Goal: Task Accomplishment & Management: Complete application form

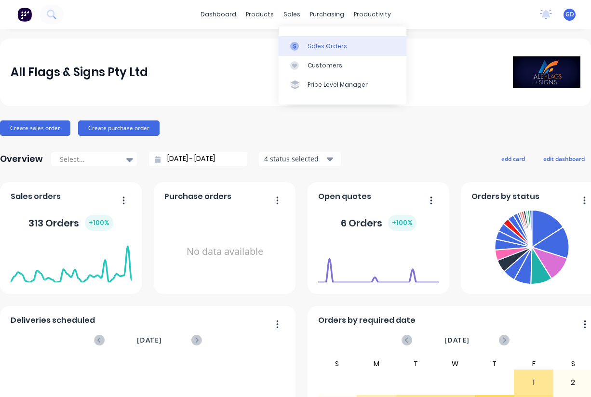
click at [309, 44] on div "Sales Orders" at bounding box center [327, 46] width 40 height 9
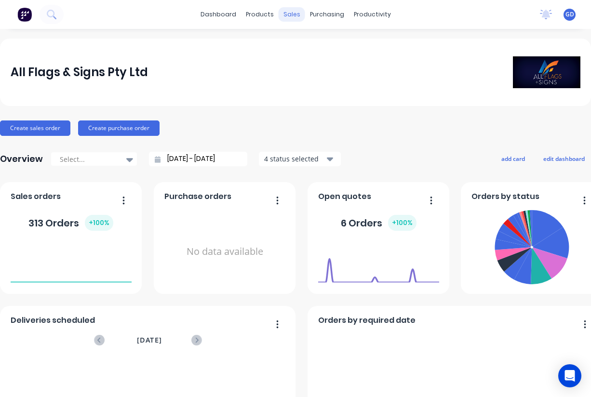
click at [293, 13] on div "sales" at bounding box center [292, 14] width 27 height 14
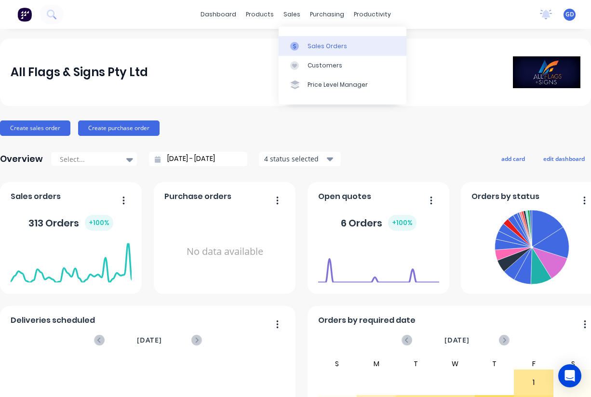
click at [311, 44] on div "Sales Orders" at bounding box center [327, 46] width 40 height 9
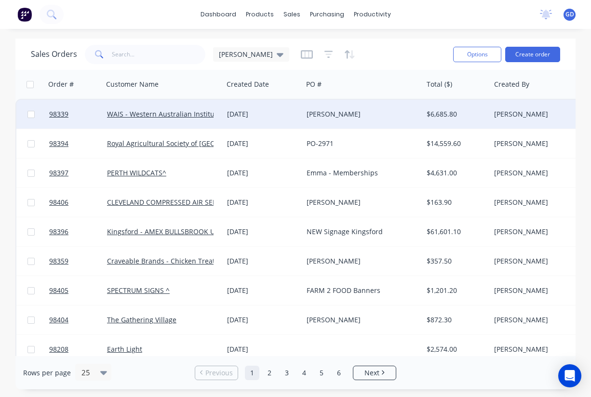
scroll to position [42, 0]
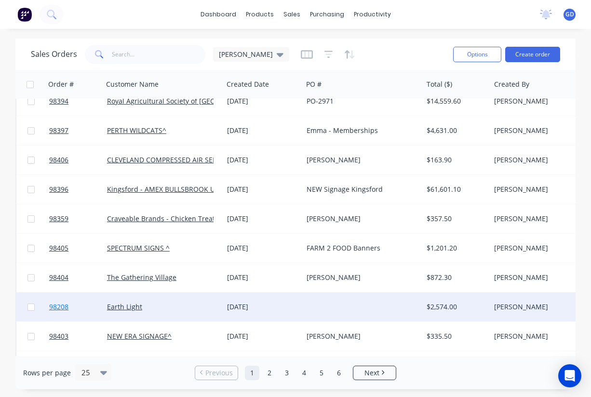
click at [57, 308] on span "98208" at bounding box center [58, 307] width 19 height 10
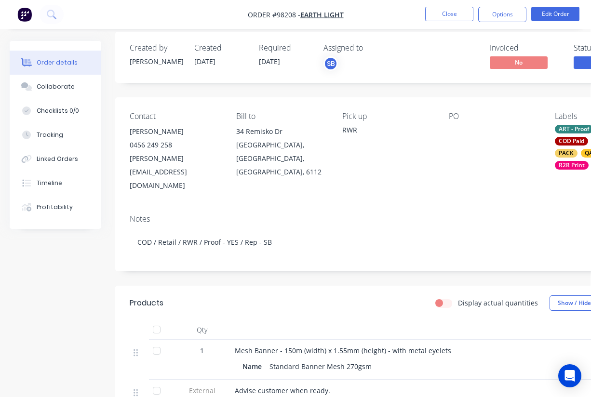
scroll to position [13, 0]
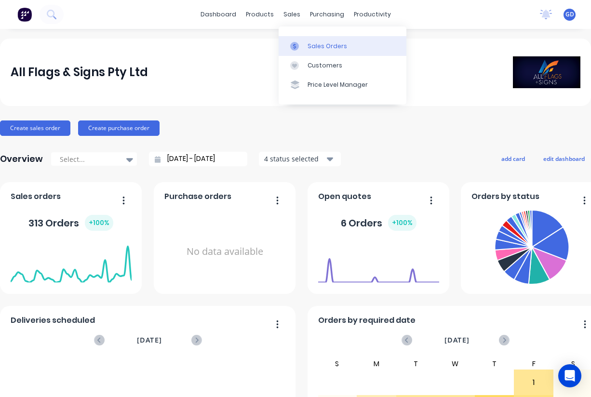
click at [319, 47] on div "Sales Orders" at bounding box center [327, 46] width 40 height 9
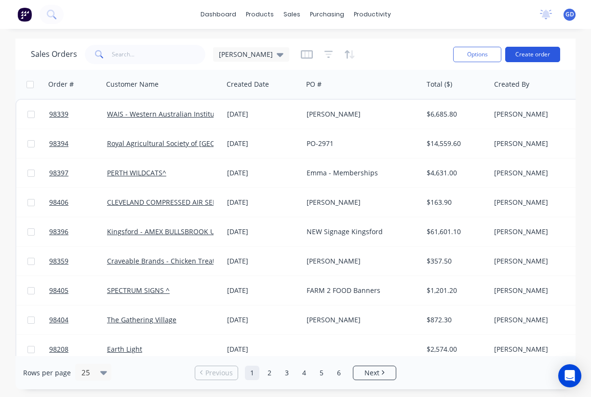
click at [529, 53] on button "Create order" at bounding box center [532, 54] width 55 height 15
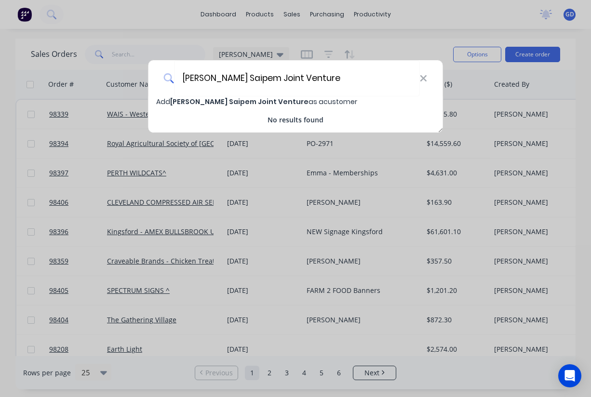
type input "Clough Saipem Joint Venture"
click at [245, 105] on span "Clough Saipem Joint Venture" at bounding box center [239, 102] width 138 height 10
select select "AU"
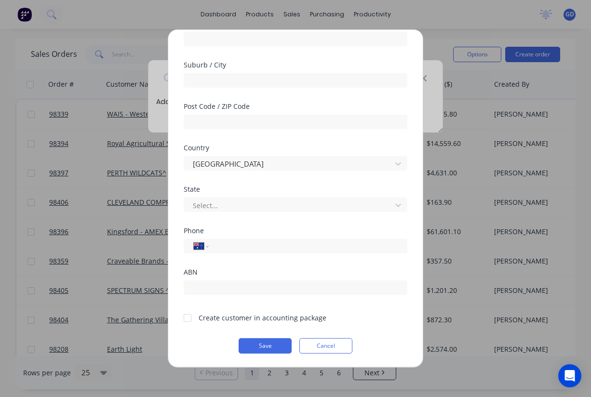
scroll to position [133, 0]
click at [189, 318] on div at bounding box center [187, 317] width 19 height 19
click at [262, 348] on button "Save" at bounding box center [265, 345] width 53 height 15
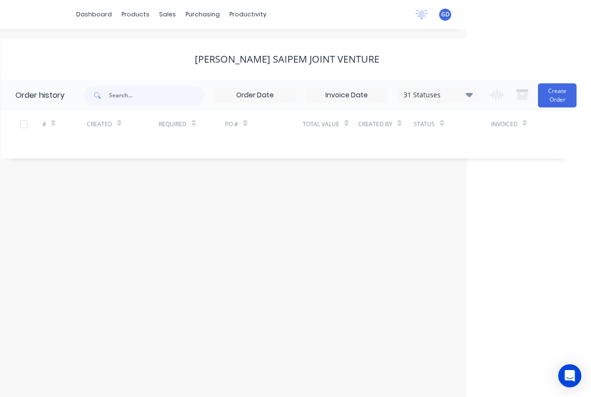
scroll to position [0, 124]
click at [550, 97] on button "Create Order" at bounding box center [557, 95] width 39 height 24
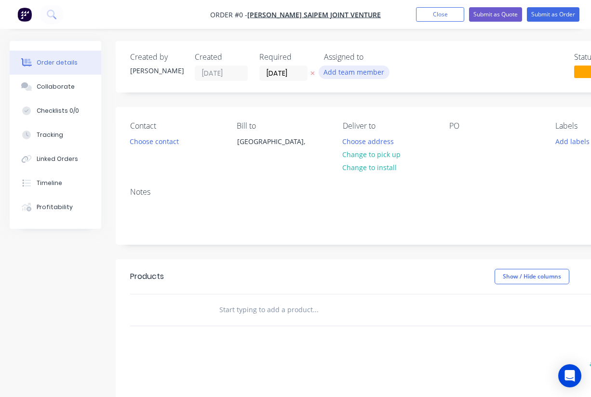
click at [368, 71] on button "Add team member" at bounding box center [354, 72] width 71 height 13
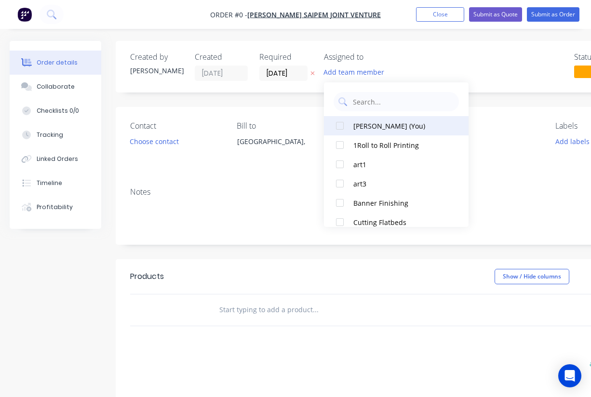
click at [369, 127] on div "Gino Dilello (You)" at bounding box center [401, 126] width 96 height 10
click at [296, 167] on div "Order details Collaborate Checklists 0/0 Tracking Linked Orders Timeline Profit…" at bounding box center [335, 306] width 670 height 531
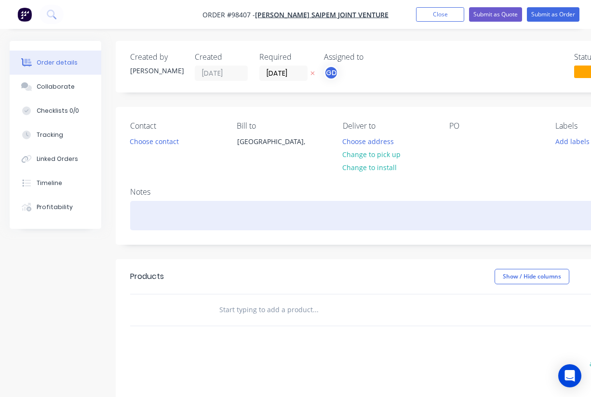
click at [154, 221] on div at bounding box center [388, 215] width 516 height 29
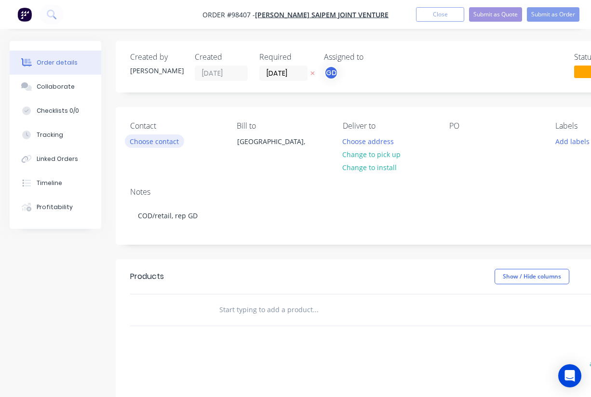
click at [156, 144] on button "Choose contact" at bounding box center [154, 140] width 59 height 13
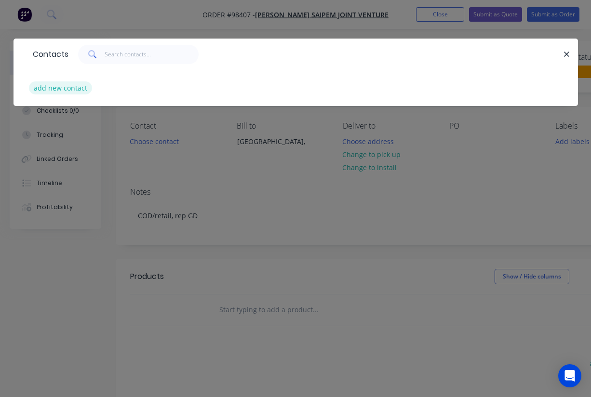
click at [63, 89] on button "add new contact" at bounding box center [61, 87] width 64 height 13
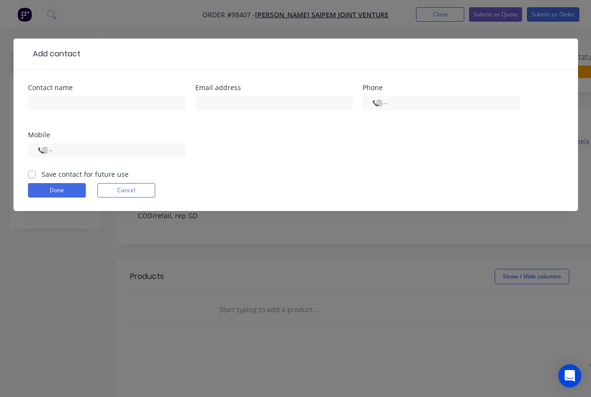
select select "AU"
click at [41, 173] on label "Save contact for future use" at bounding box center [84, 174] width 87 height 10
click at [32, 173] on input "Save contact for future use" at bounding box center [32, 173] width 8 height 9
checkbox input "true"
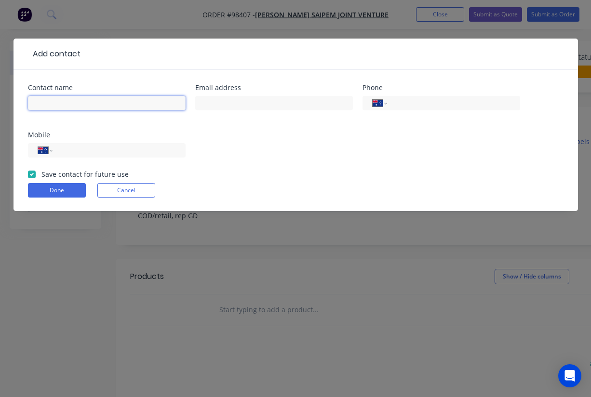
paste input "Brittany Cover"
type input "Brittany Cover"
click at [205, 115] on div at bounding box center [274, 107] width 158 height 28
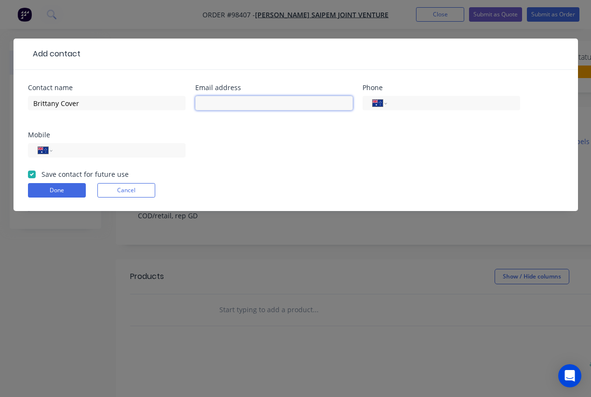
paste input "Brittany.Cover@cloughgroup.com"
type input "Brittany.Cover@cloughgroup.com"
click at [93, 152] on input "tel" at bounding box center [117, 150] width 116 height 11
paste input "(08) 9281 9270"
type input "(08) 9281 9270"
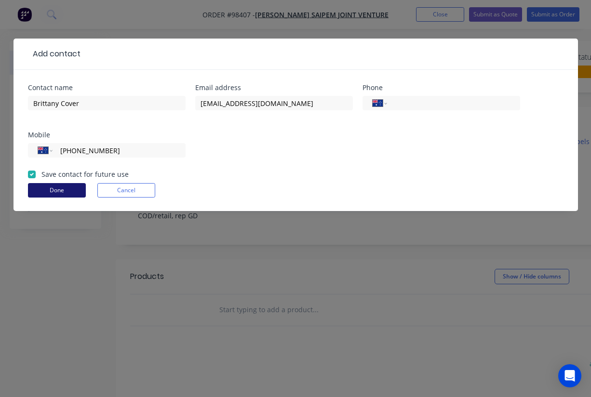
click at [57, 196] on button "Done" at bounding box center [57, 190] width 58 height 14
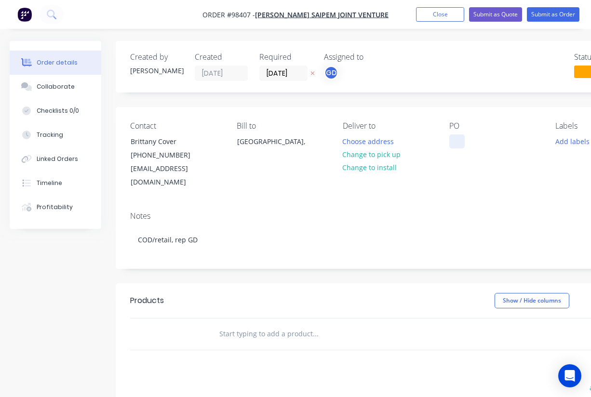
click at [458, 143] on div at bounding box center [456, 141] width 15 height 14
click at [455, 181] on div "Contact Brittany Cover (08) 9281 9270 Brittany.Cover@cloughgroup.com Bill to Au…" at bounding box center [388, 155] width 545 height 97
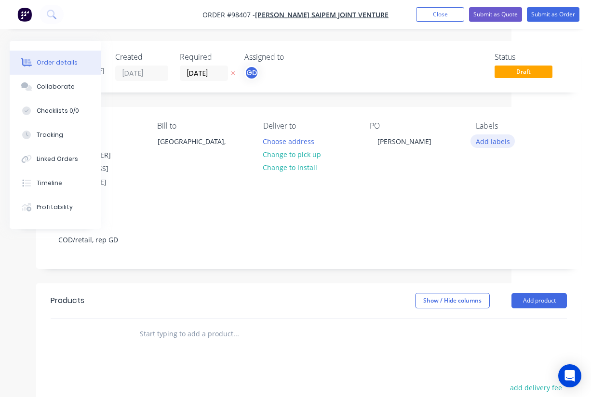
scroll to position [0, 80]
click at [491, 142] on button "Add labels" at bounding box center [492, 140] width 44 height 13
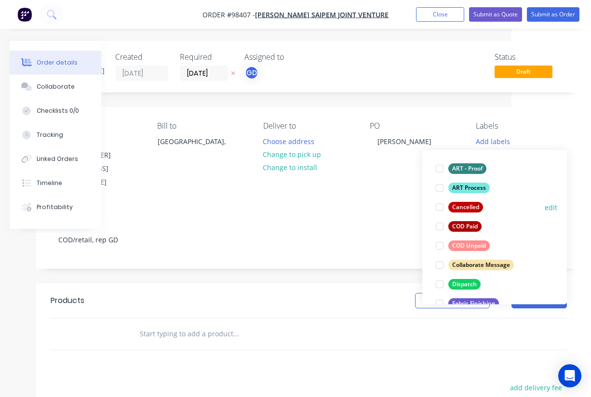
scroll to position [61, 0]
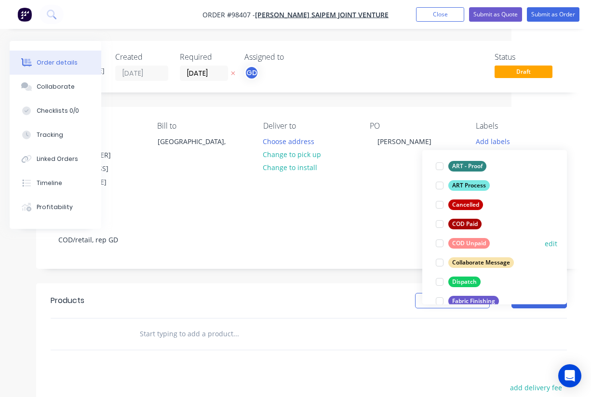
click at [475, 242] on div "COD Unpaid" at bounding box center [468, 243] width 41 height 11
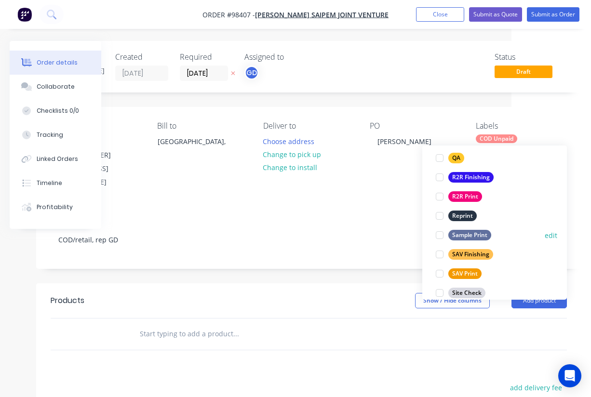
scroll to position [387, 0]
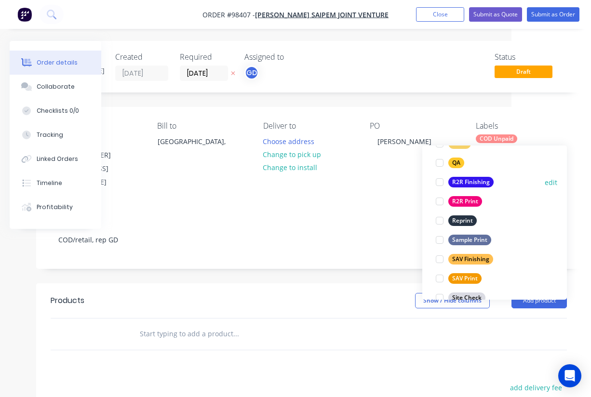
click at [467, 180] on div "R2R Finishing" at bounding box center [470, 182] width 45 height 11
click at [468, 200] on div "R2R Print" at bounding box center [465, 201] width 34 height 11
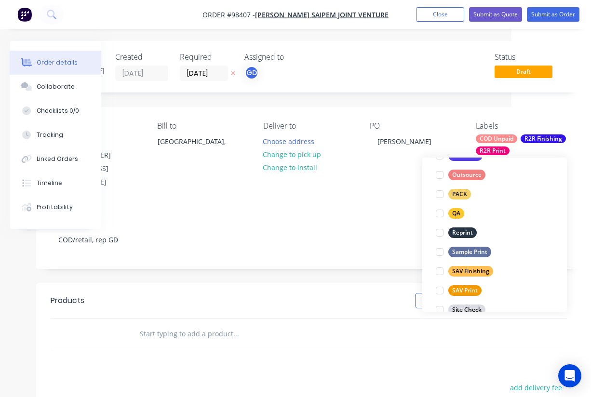
click at [396, 212] on div "Notes" at bounding box center [309, 216] width 516 height 9
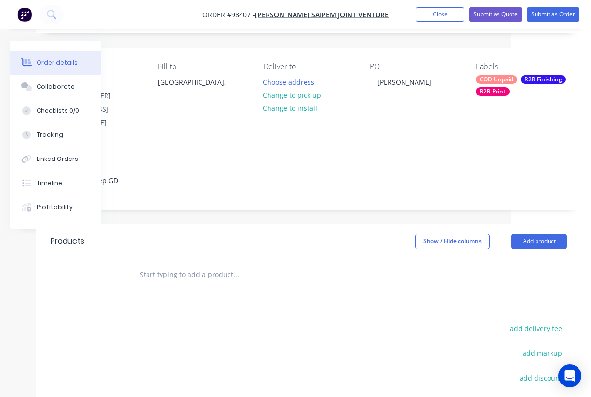
scroll to position [60, 80]
click at [505, 92] on div "R2R Print" at bounding box center [493, 90] width 34 height 9
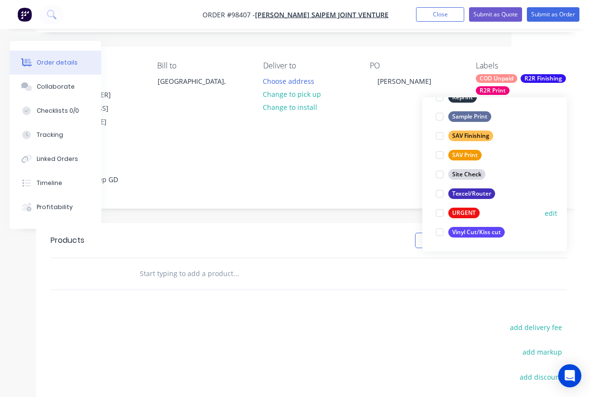
scroll to position [463, 0]
click at [441, 210] on div at bounding box center [439, 212] width 19 height 19
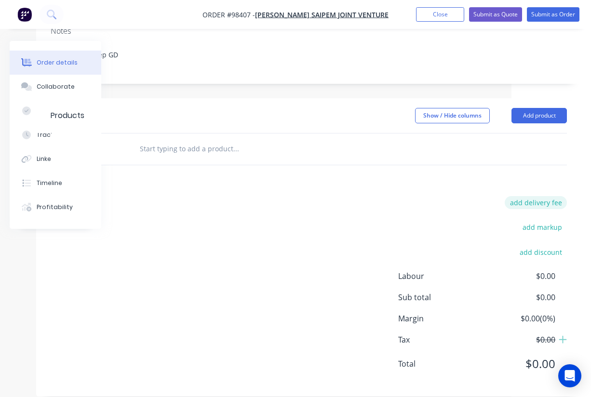
click at [534, 196] on button "add delivery fee" at bounding box center [536, 202] width 62 height 13
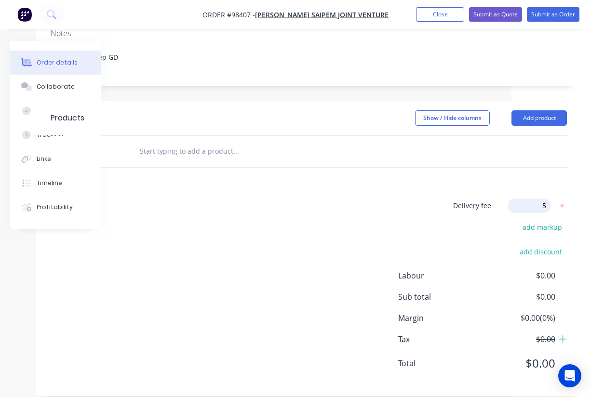
type input "55"
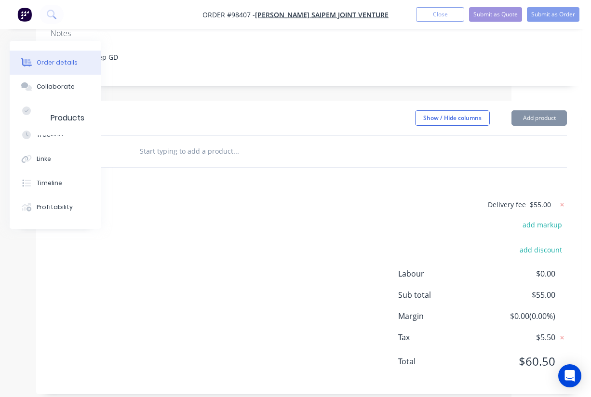
click at [379, 208] on div "Delivery fee $55.00 add markup add discount Labour $0.00 Sub total $55.00 Margi…" at bounding box center [309, 289] width 516 height 181
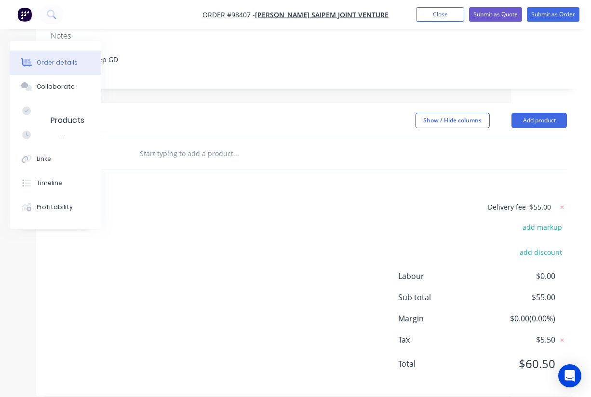
scroll to position [180, 0]
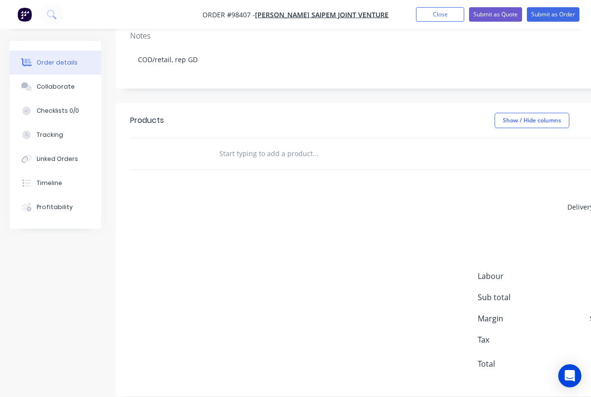
click at [269, 144] on input "text" at bounding box center [315, 153] width 193 height 19
type input "j"
click at [229, 148] on input "text" at bounding box center [315, 153] width 193 height 19
click at [229, 146] on input "text" at bounding box center [315, 153] width 193 height 19
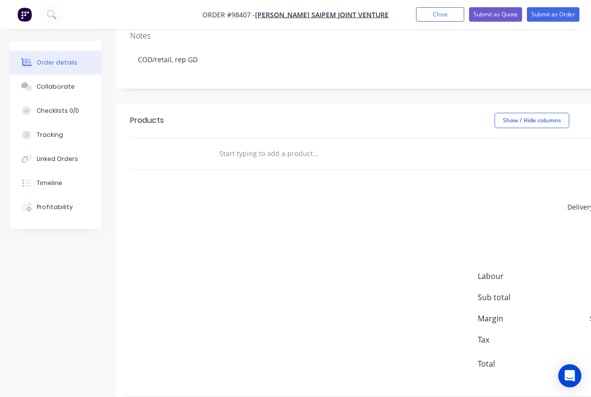
paste input "1 x Jewel pull up banner 2100x850"
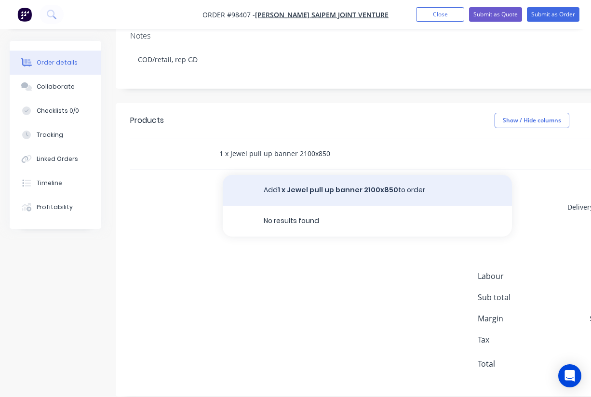
type input "1 x Jewel pull up banner 2100x850"
click at [312, 177] on button "Add 1 x Jewel pull up banner 2100x850 to order" at bounding box center [367, 190] width 289 height 31
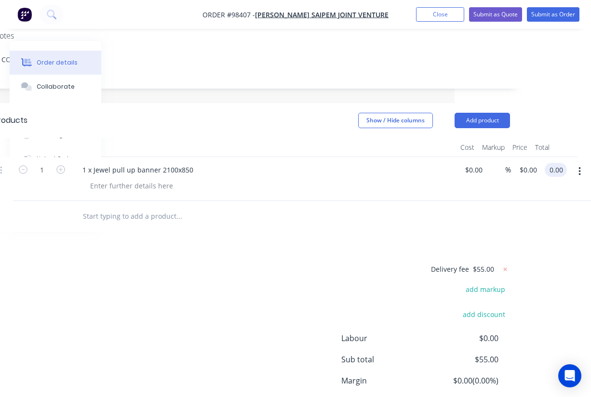
click at [555, 163] on input "0.00" at bounding box center [557, 170] width 18 height 14
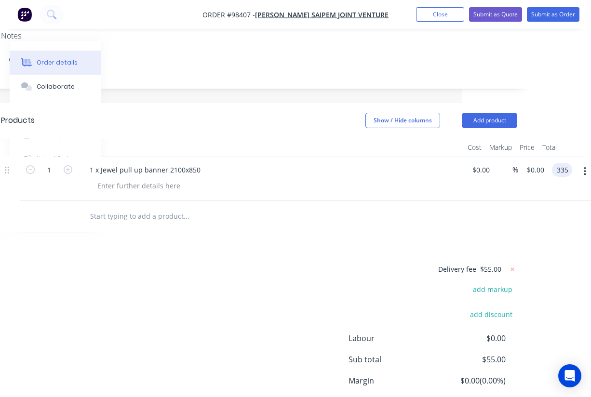
type input "335"
type input "$335.00"
click at [430, 219] on div "Products Show / Hide columns Add product Qty Cost Markup Price Total 1 1 x Jewe…" at bounding box center [259, 281] width 545 height 356
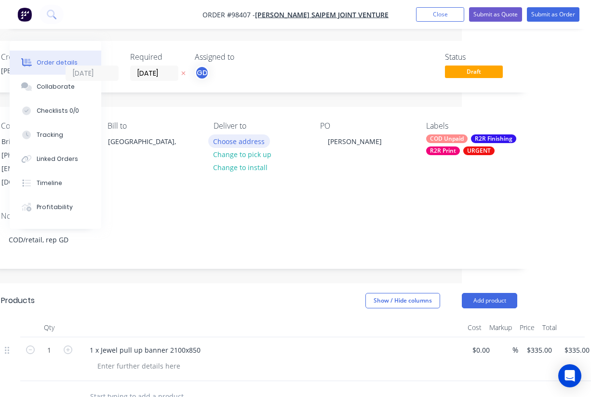
click at [239, 136] on button "Choose address" at bounding box center [239, 140] width 62 height 13
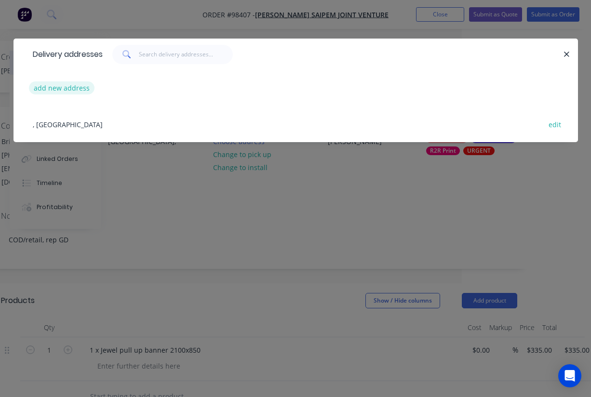
click at [54, 93] on button "add new address" at bounding box center [62, 87] width 66 height 13
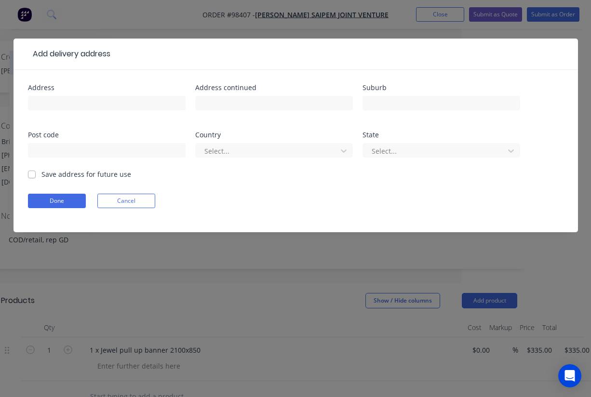
click at [41, 173] on label "Save address for future use" at bounding box center [86, 174] width 90 height 10
click at [33, 173] on input "Save address for future use" at bounding box center [32, 173] width 8 height 9
checkbox input "true"
paste input "QV1, Level 6, 250 St Georges Terrace Perth, Western Australia, 6000"
type input "QV1, Level 6, 250 St Georges Terrace Perth, Western Australia, 6000"
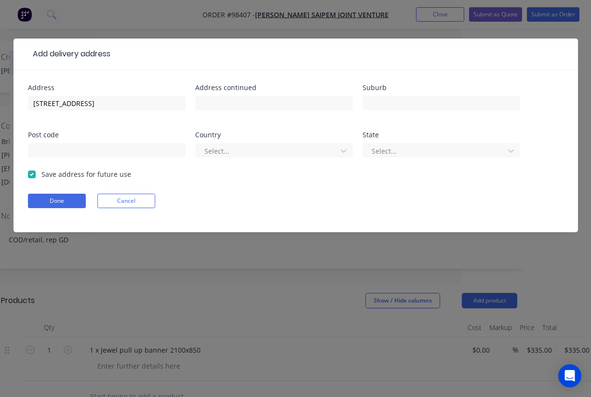
click at [101, 132] on div "Post code" at bounding box center [107, 135] width 158 height 7
click at [55, 197] on button "Done" at bounding box center [57, 201] width 58 height 14
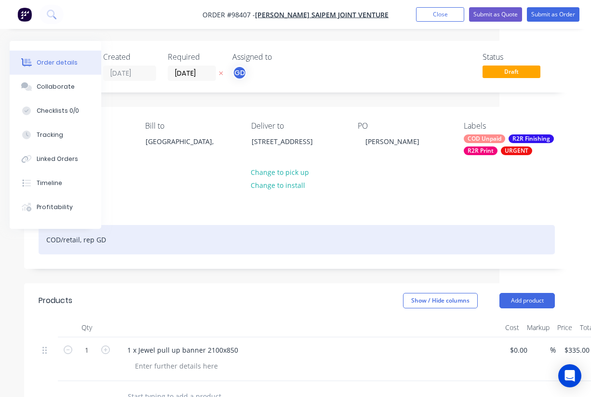
scroll to position [0, 109]
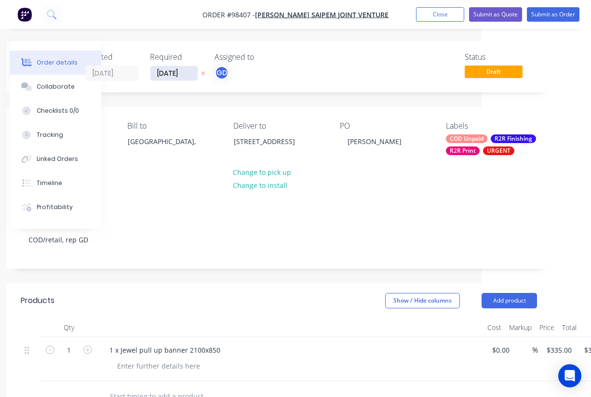
click at [171, 70] on input "29/08/25" at bounding box center [173, 73] width 47 height 14
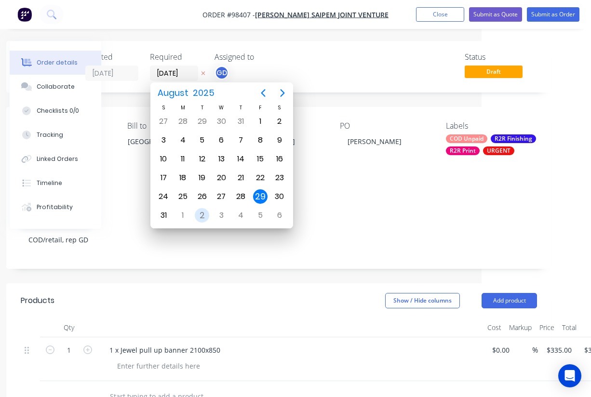
click at [204, 213] on div "2" at bounding box center [202, 215] width 14 height 14
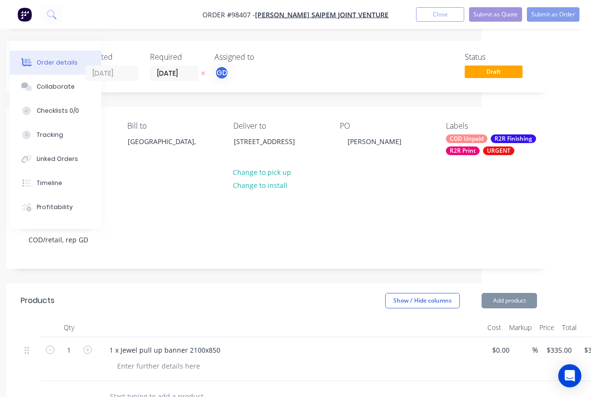
type input "02/09/25"
click at [298, 60] on div "Assigned to" at bounding box center [262, 57] width 96 height 9
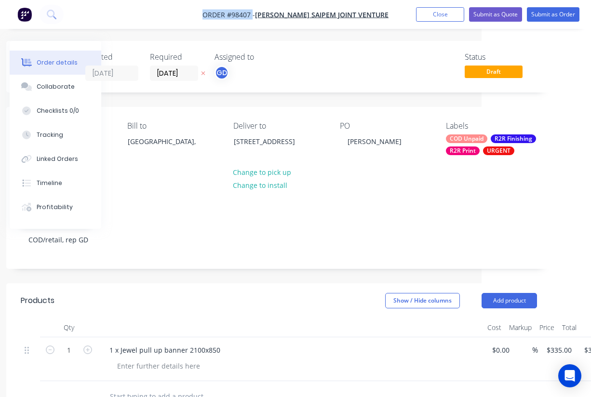
drag, startPoint x: 214, startPoint y: 14, endPoint x: 264, endPoint y: 14, distance: 49.6
click at [264, 14] on nav "Order #98407 - Clough Saipem Joint Venture Add product Close Submit as Quote Su…" at bounding box center [295, 14] width 591 height 29
copy span "Order #98407"
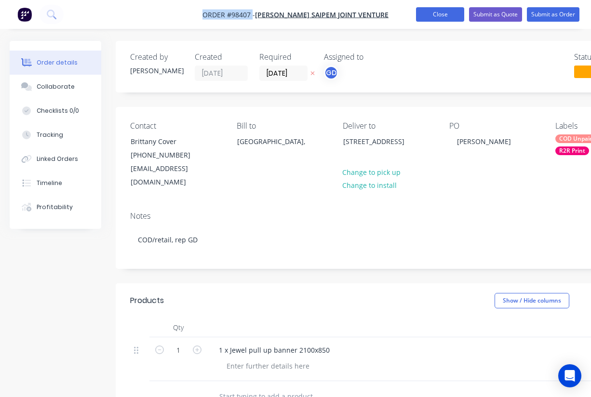
click at [439, 16] on button "Close" at bounding box center [440, 14] width 48 height 14
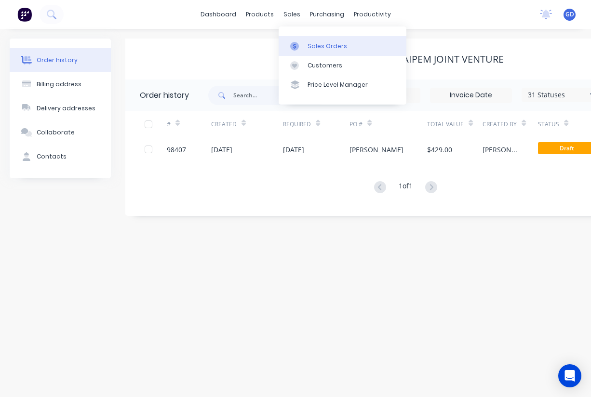
click at [332, 53] on link "Sales Orders" at bounding box center [343, 45] width 128 height 19
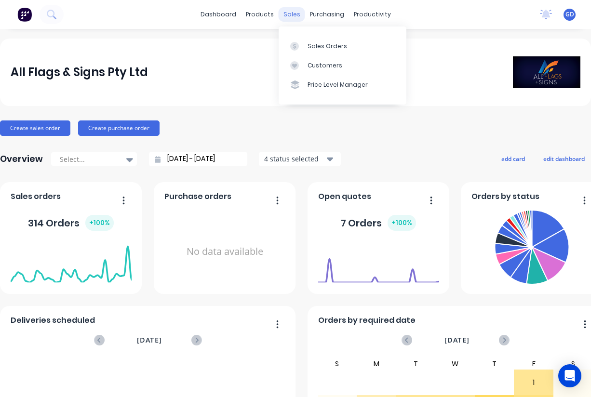
click at [293, 12] on div "sales" at bounding box center [292, 14] width 27 height 14
click at [315, 48] on div "Sales Orders" at bounding box center [327, 46] width 40 height 9
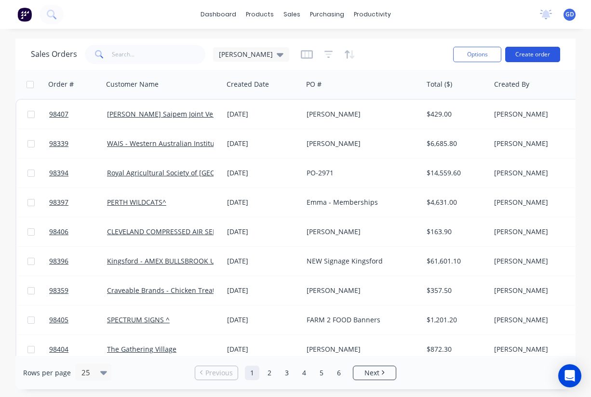
click at [533, 58] on button "Create order" at bounding box center [532, 54] width 55 height 15
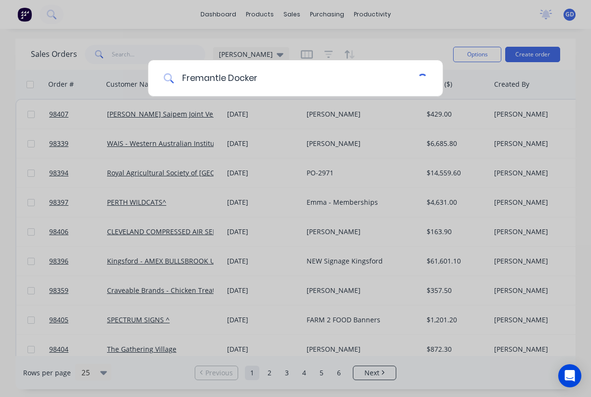
type input "Fremantle Dockers"
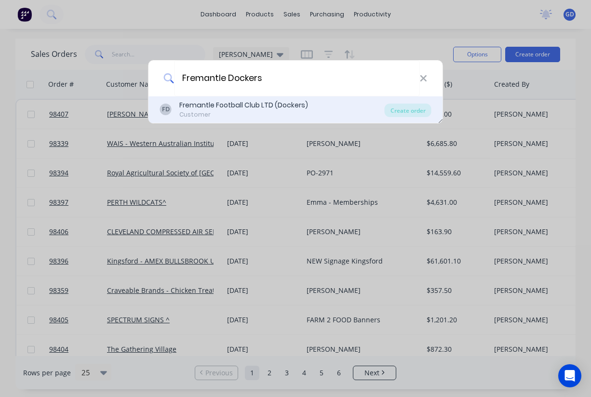
click at [280, 108] on div "Fremantle Football Club LTD (Dockers)" at bounding box center [243, 105] width 129 height 10
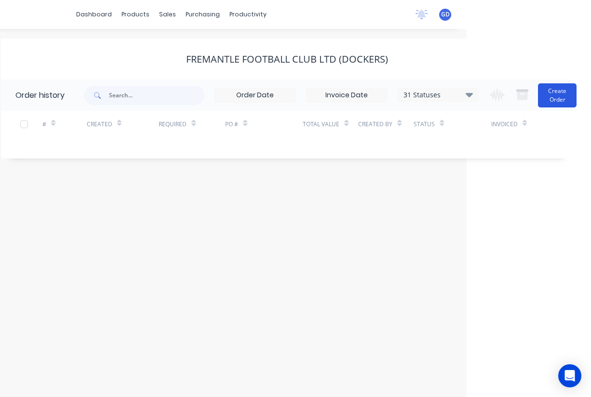
scroll to position [0, 124]
click at [560, 101] on button "Create Order" at bounding box center [557, 95] width 39 height 24
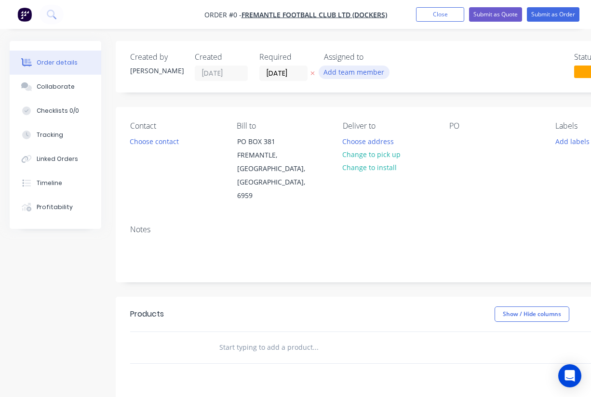
click at [356, 72] on button "Add team member" at bounding box center [354, 72] width 71 height 13
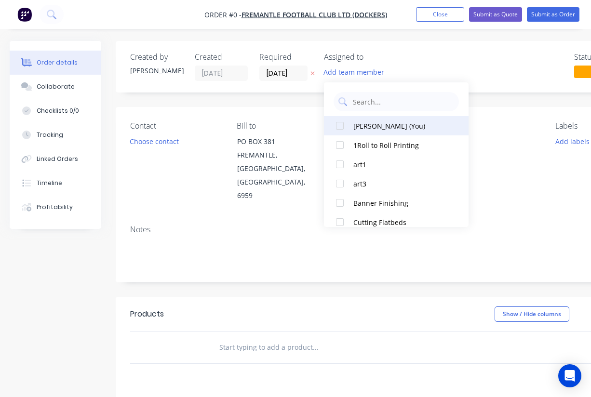
click at [339, 127] on div at bounding box center [339, 125] width 19 height 19
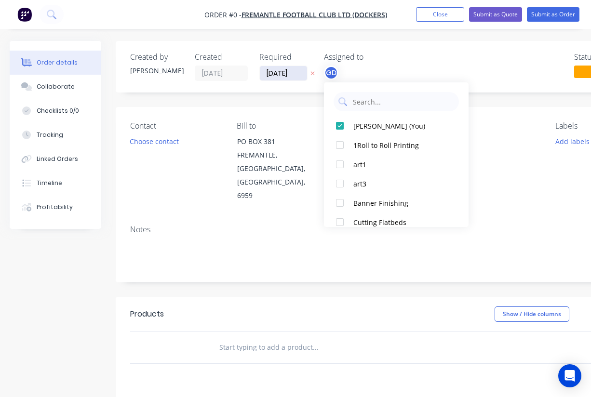
click at [282, 74] on div "Order details Collaborate Checklists 0/0 Tracking Linked Orders Timeline Profit…" at bounding box center [335, 325] width 670 height 569
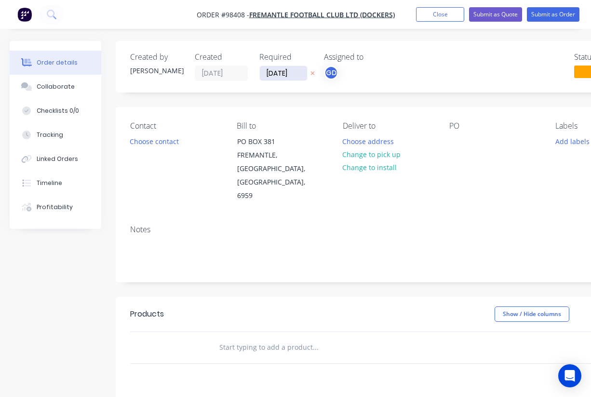
click at [282, 74] on input "29/08/25" at bounding box center [283, 73] width 47 height 14
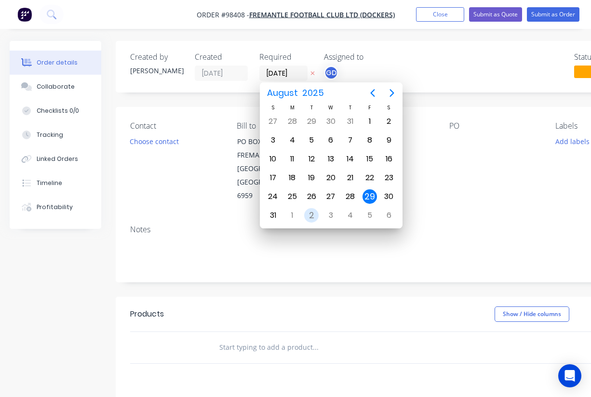
click at [311, 212] on div "2" at bounding box center [311, 215] width 14 height 14
type input "02/09/25"
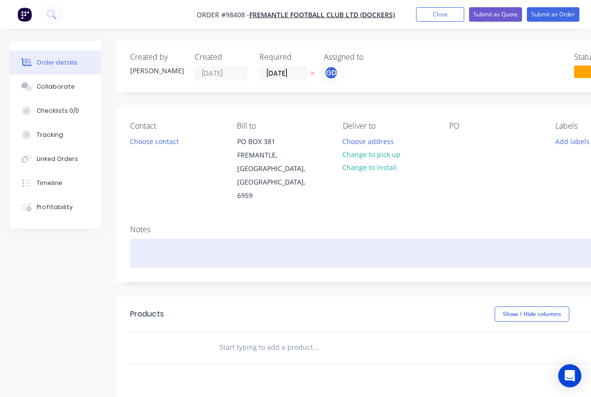
click at [196, 239] on div at bounding box center [388, 253] width 516 height 29
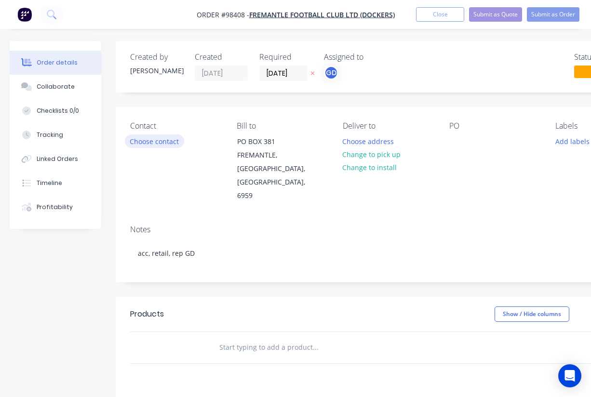
click at [158, 143] on button "Choose contact" at bounding box center [154, 140] width 59 height 13
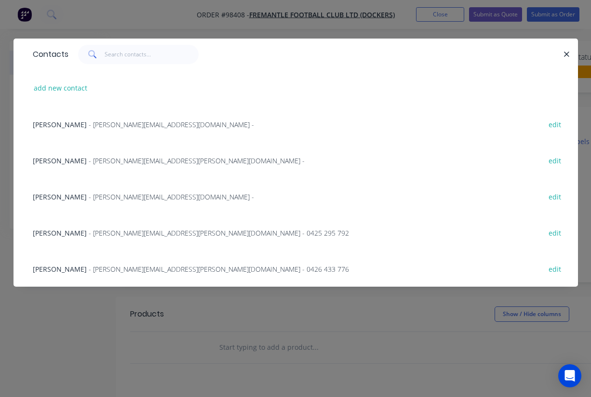
click at [58, 125] on span "Josh Bolto" at bounding box center [60, 124] width 54 height 9
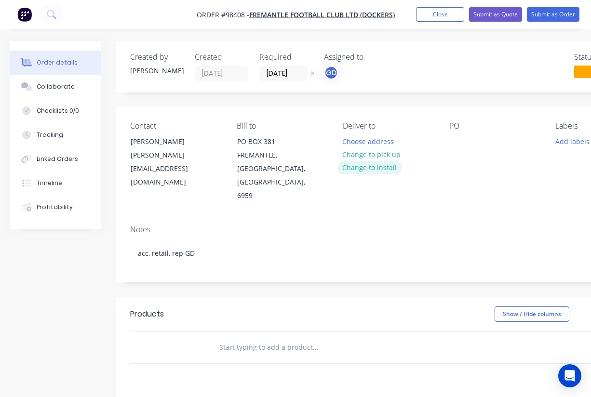
click at [374, 167] on button "Change to install" at bounding box center [369, 167] width 65 height 13
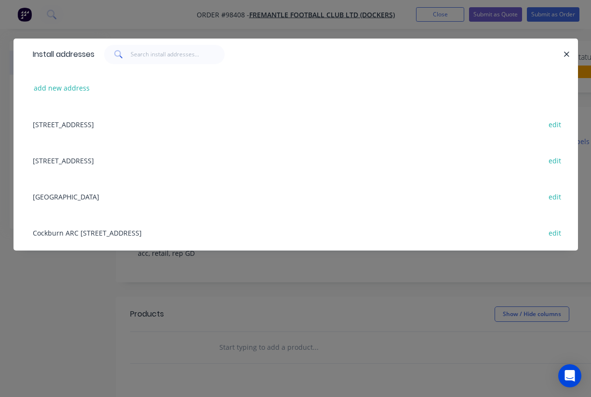
click at [70, 192] on div "OPTUS STADIUM edit" at bounding box center [295, 196] width 535 height 36
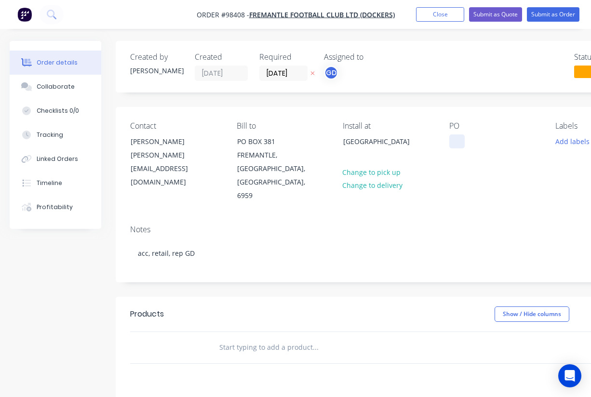
click at [455, 140] on div at bounding box center [456, 141] width 15 height 14
click at [469, 184] on div "Contact Josh Bolto Josh.Bolto@fremantlefc.com.au Bill to PO BOX 381 FREMANTLE, …" at bounding box center [388, 162] width 545 height 110
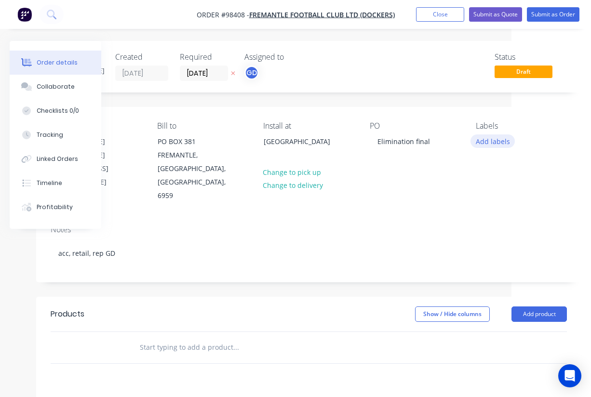
scroll to position [0, 80]
click at [493, 141] on button "Add labels" at bounding box center [492, 140] width 44 height 13
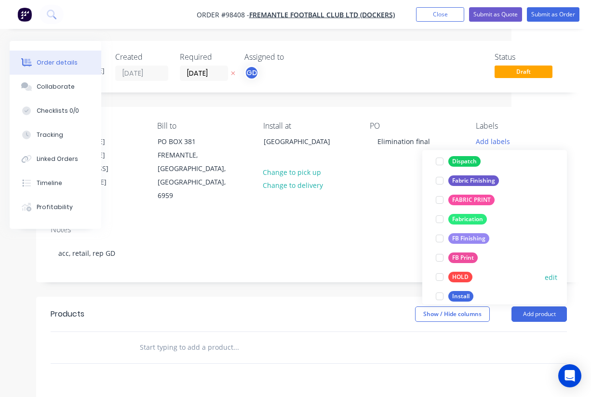
scroll to position [216, 0]
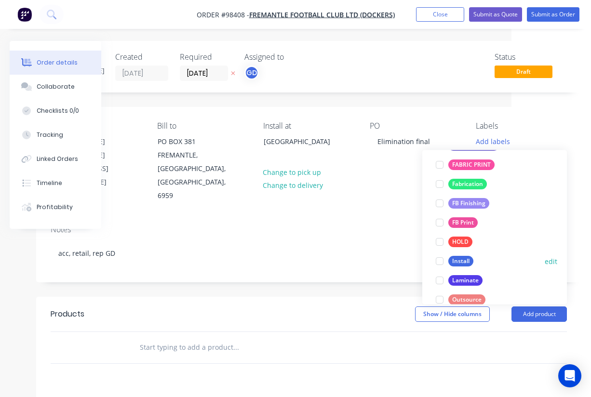
click at [468, 263] on div "Install" at bounding box center [460, 261] width 25 height 11
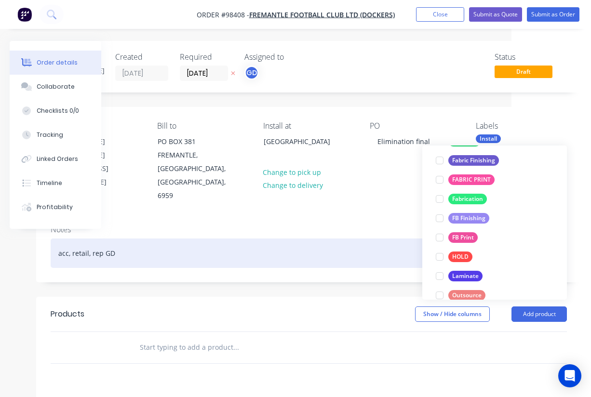
click at [372, 239] on div "acc, retail, rep GD" at bounding box center [309, 253] width 516 height 29
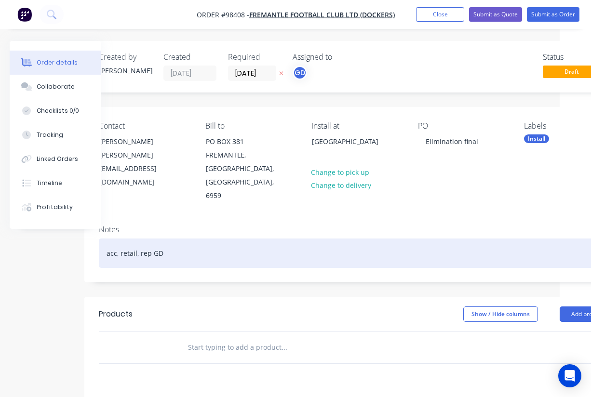
scroll to position [0, 12]
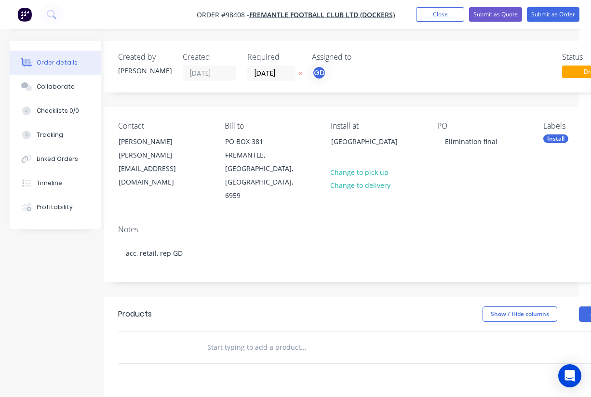
click at [230, 338] on input "text" at bounding box center [303, 347] width 193 height 19
paste input "Bump in Fremantle Dockers for Elimination final"
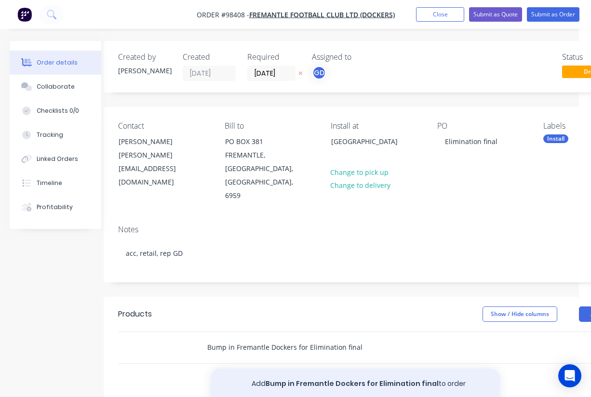
type input "Bump in Fremantle Dockers for Elimination final"
click at [336, 369] on button "Add Bump in Fremantle Dockers for Elimination final to order" at bounding box center [355, 384] width 289 height 31
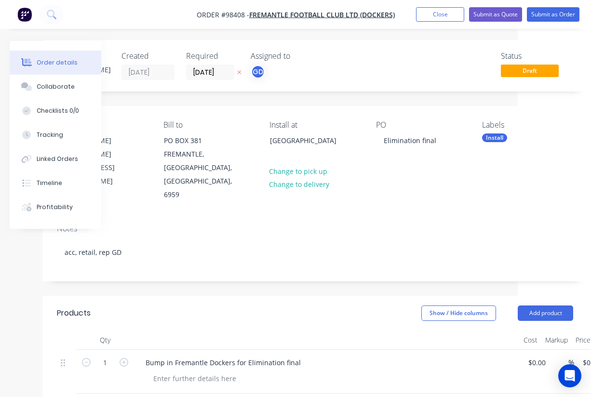
scroll to position [53, 73]
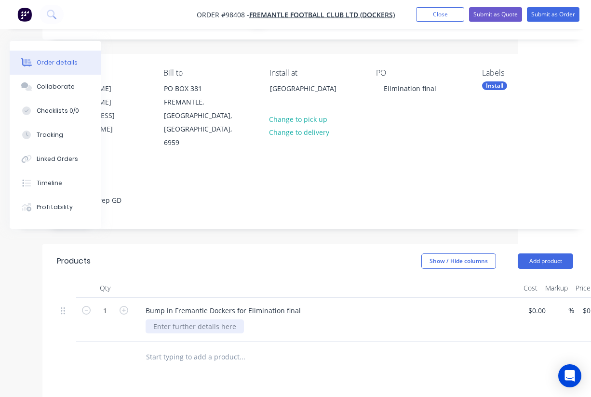
click at [176, 320] on div at bounding box center [195, 327] width 98 height 14
paste div
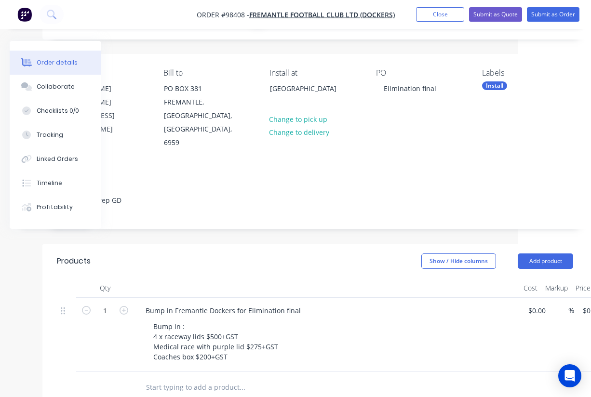
click at [198, 378] on input "text" at bounding box center [242, 387] width 193 height 19
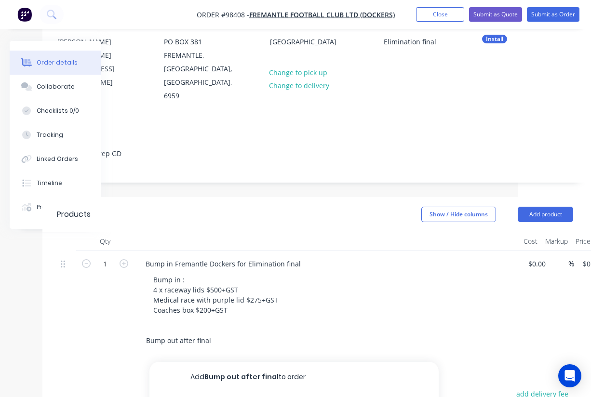
scroll to position [101, 73]
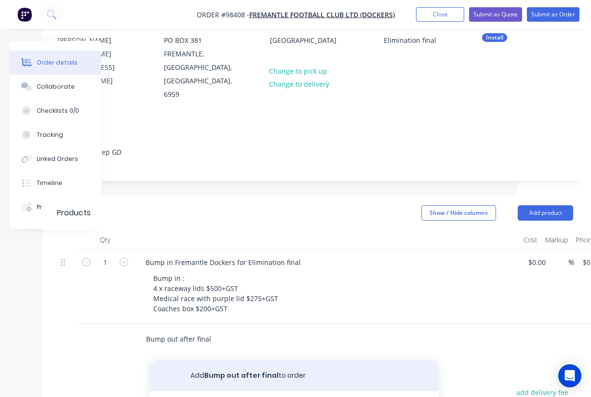
type input "Bump out after final"
click at [245, 360] on button "Add Bump out after final to order" at bounding box center [293, 375] width 289 height 31
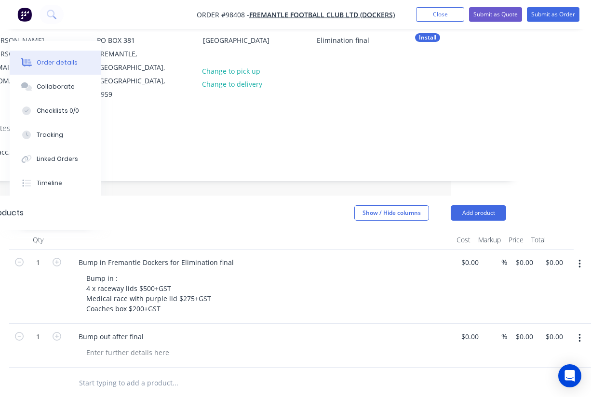
scroll to position [101, 140]
click at [555, 330] on input "0.00" at bounding box center [556, 337] width 22 height 14
type input "$600.00"
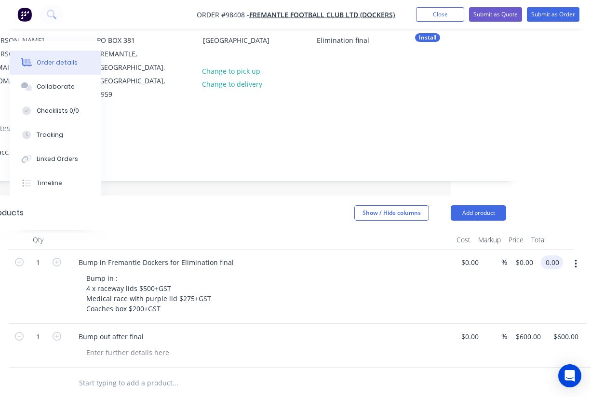
click at [557, 255] on input "0.00" at bounding box center [554, 262] width 18 height 14
type input "975"
type input "$975.00"
click at [439, 271] on div "Bump in : 4 x raceway lids $500+GST Medical race with purple lid $275+GST Coach…" at bounding box center [264, 293] width 370 height 44
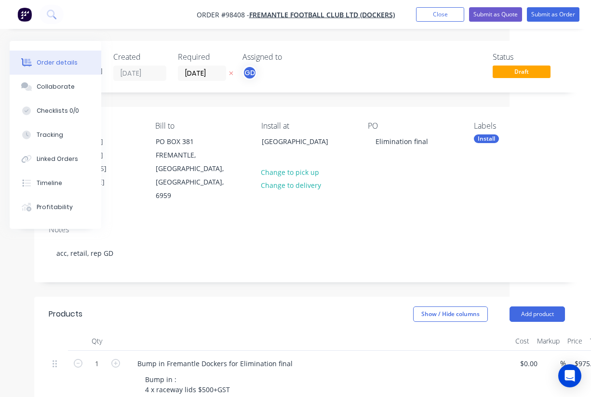
scroll to position [0, 78]
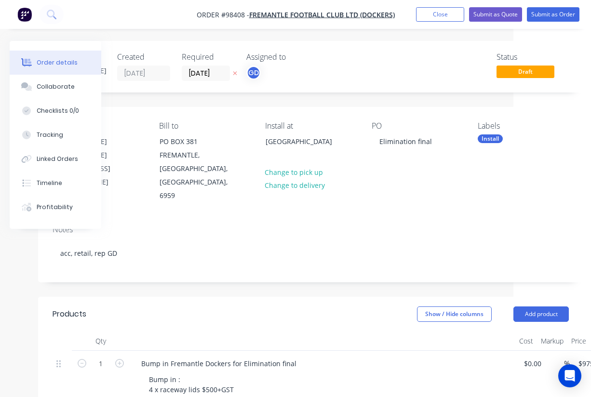
click at [191, 10] on nav "Order #98408 - Fremantle Football Club LTD (Dockers) Add product Close Submit a…" at bounding box center [295, 14] width 591 height 29
drag, startPoint x: 193, startPoint y: 13, endPoint x: 245, endPoint y: 15, distance: 52.1
click at [245, 15] on nav "Order #98408 - Fremantle Football Club LTD (Dockers) Add product Close Submit a…" at bounding box center [295, 14] width 591 height 29
copy span "Order #98408"
click at [432, 14] on button "Close" at bounding box center [440, 14] width 48 height 14
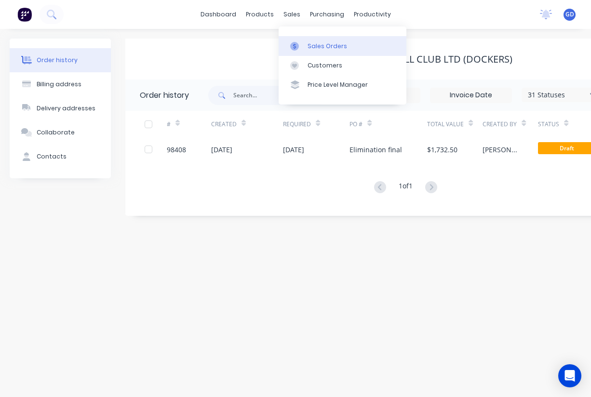
click at [317, 44] on div "Sales Orders" at bounding box center [327, 46] width 40 height 9
